Goal: Find specific page/section: Find specific page/section

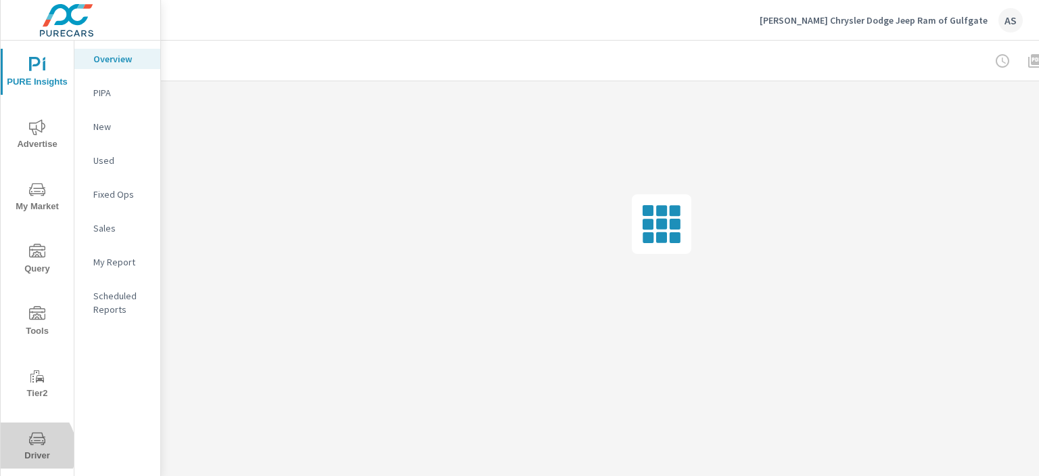
click at [22, 449] on span "Driver" at bounding box center [37, 446] width 65 height 33
